Goal: Transaction & Acquisition: Purchase product/service

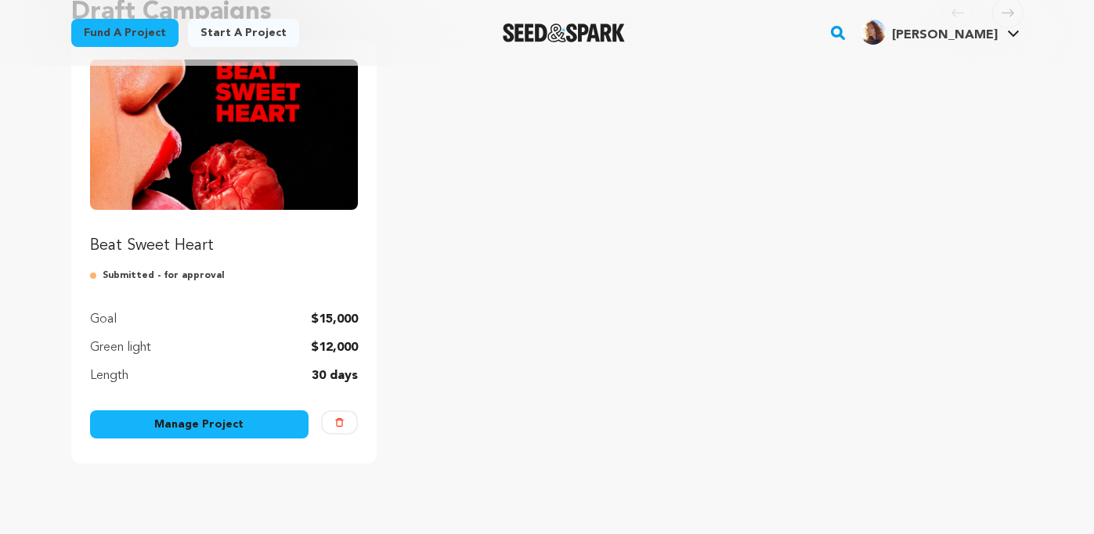
scroll to position [175, 0]
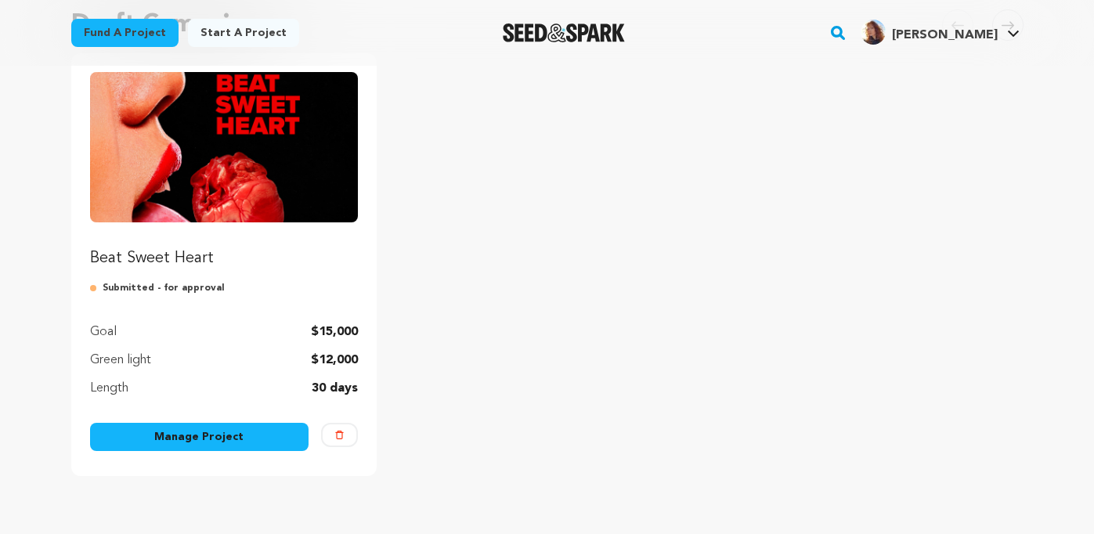
click at [209, 188] on img "Fund Beat Sweet Heart" at bounding box center [224, 147] width 269 height 150
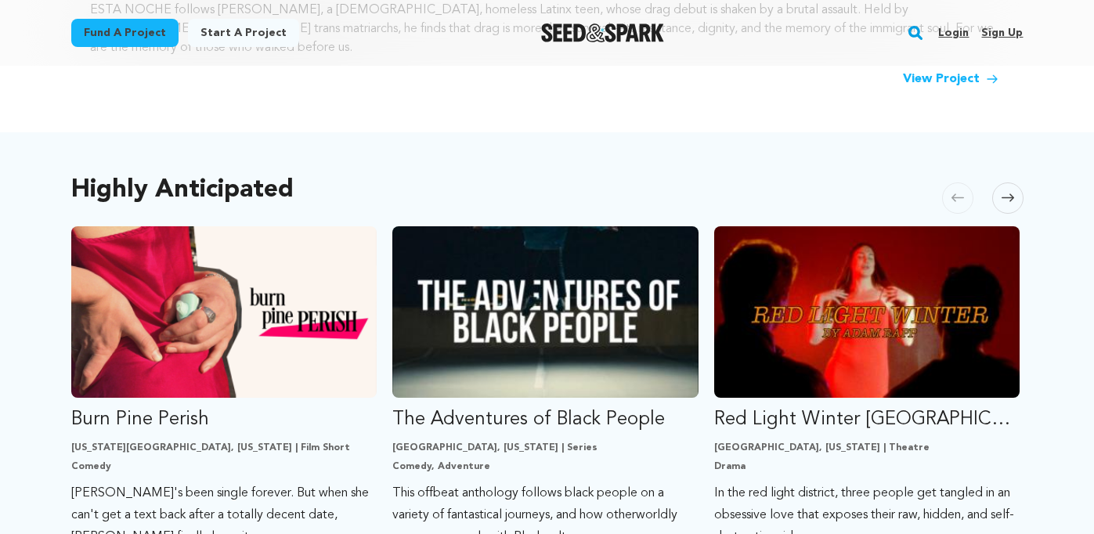
scroll to position [745, 0]
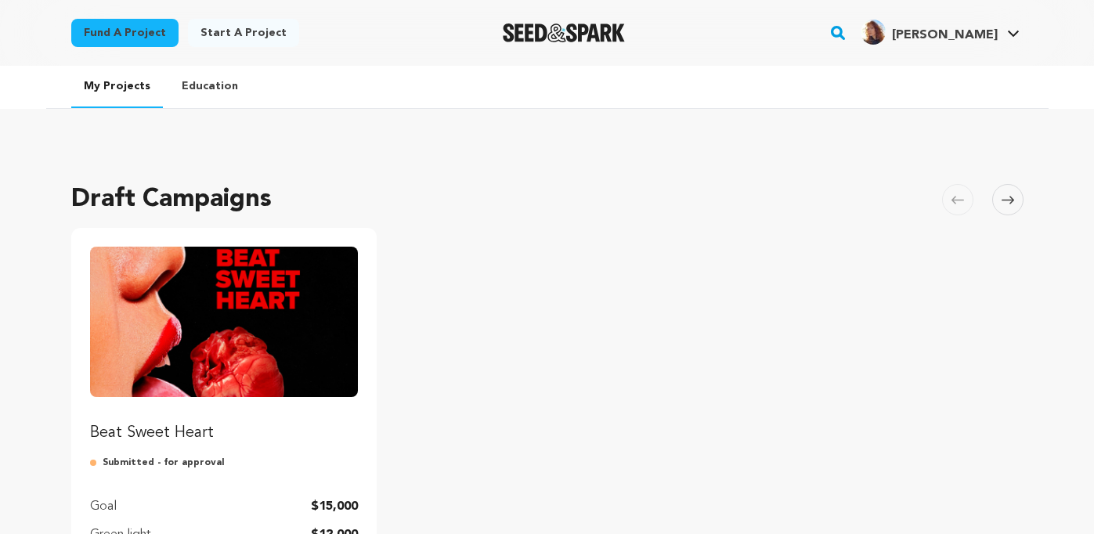
scroll to position [175, 0]
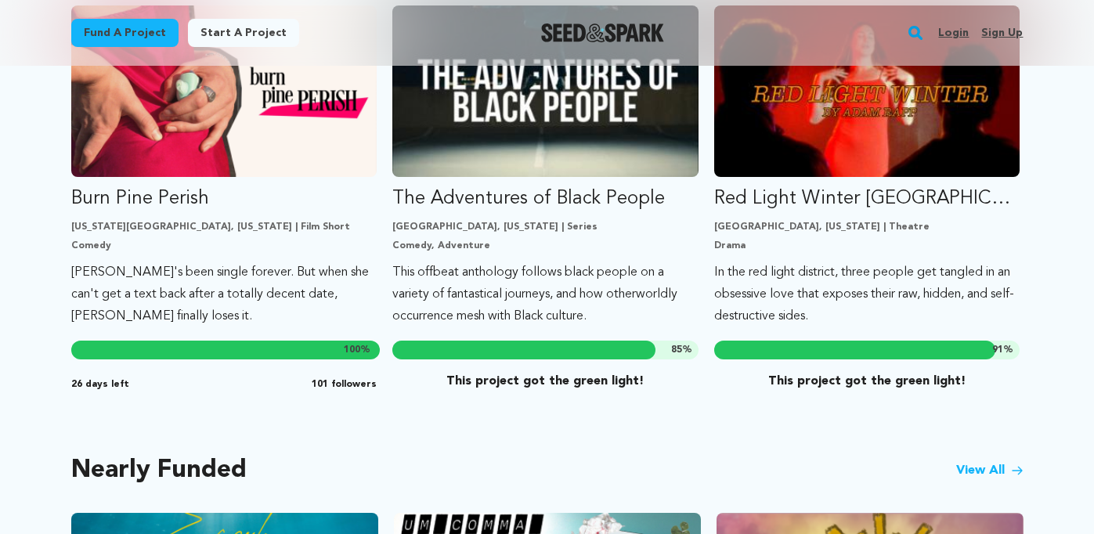
scroll to position [993, 0]
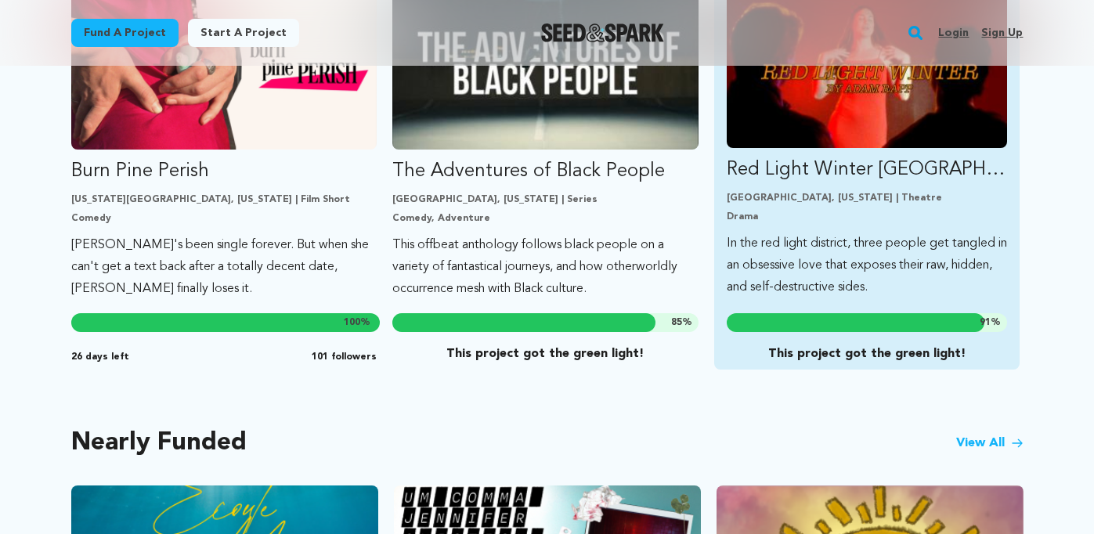
click at [852, 128] on img "Fund Red Light Winter Los Angeles" at bounding box center [867, 69] width 281 height 157
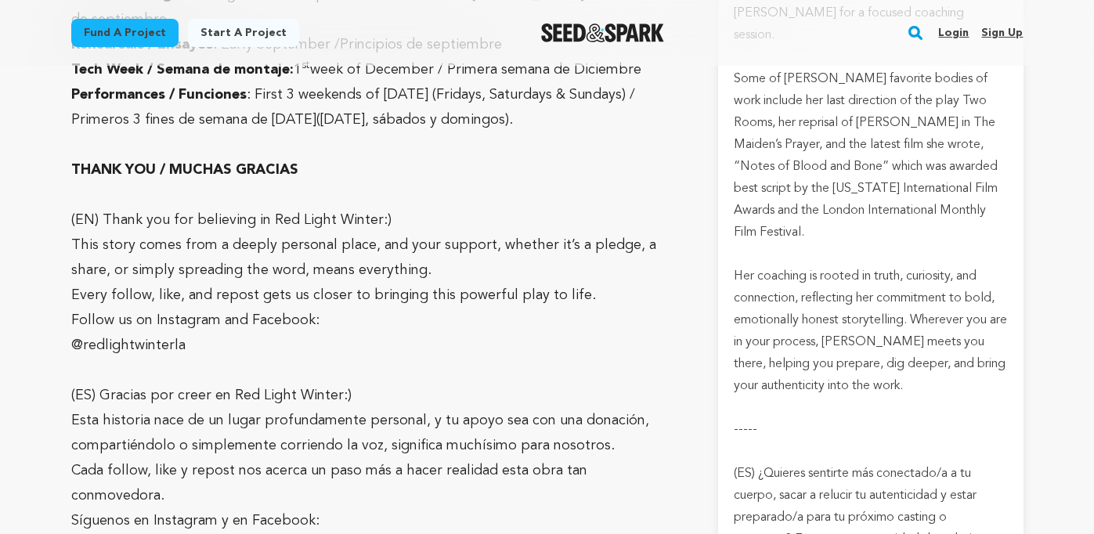
scroll to position [9707, 0]
